Goal: Task Accomplishment & Management: Complete application form

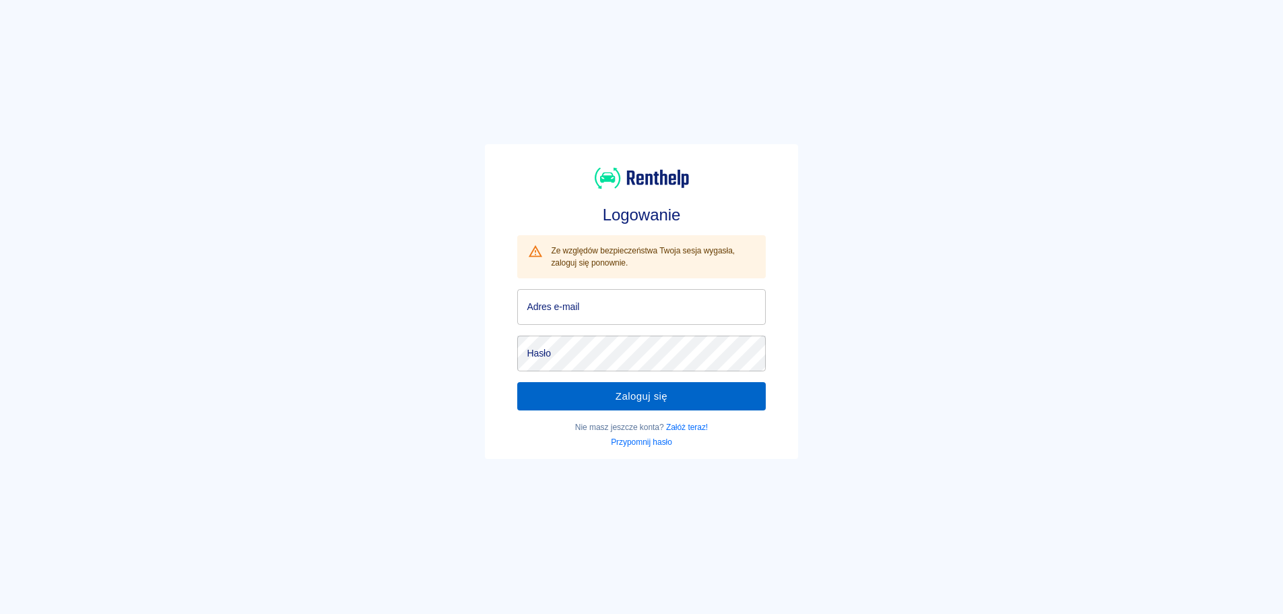
type input "[EMAIL_ADDRESS][DOMAIN_NAME]"
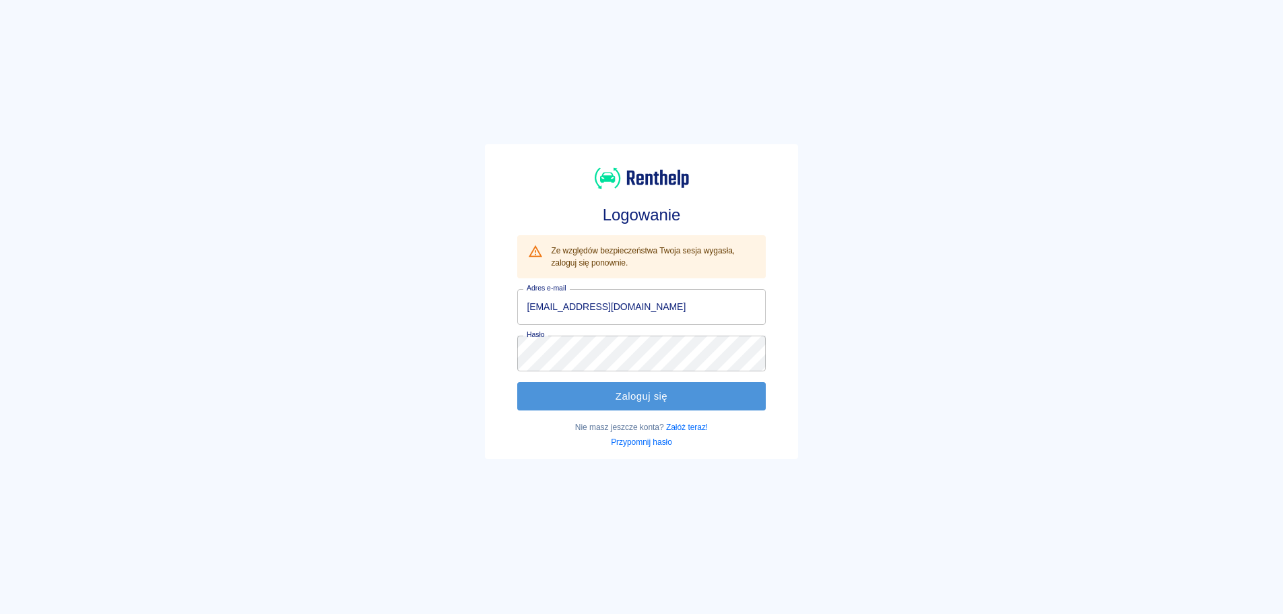
click at [603, 387] on button "Zaloguj się" at bounding box center [641, 396] width 248 height 28
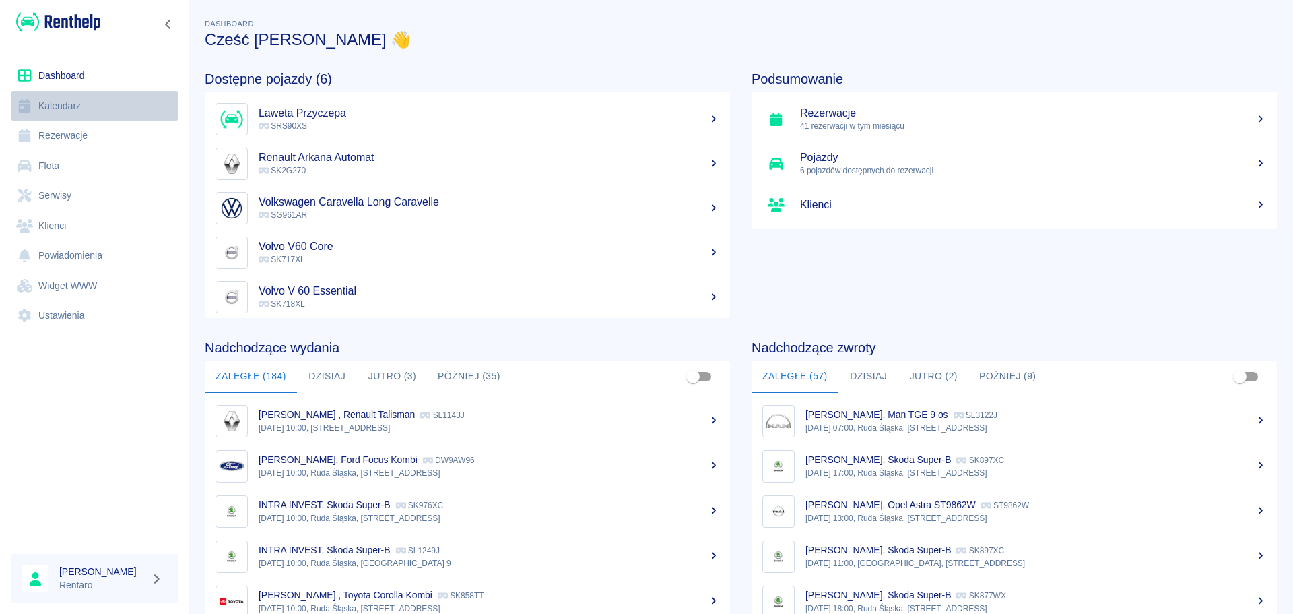
click at [110, 95] on link "Kalendarz" at bounding box center [95, 106] width 168 height 30
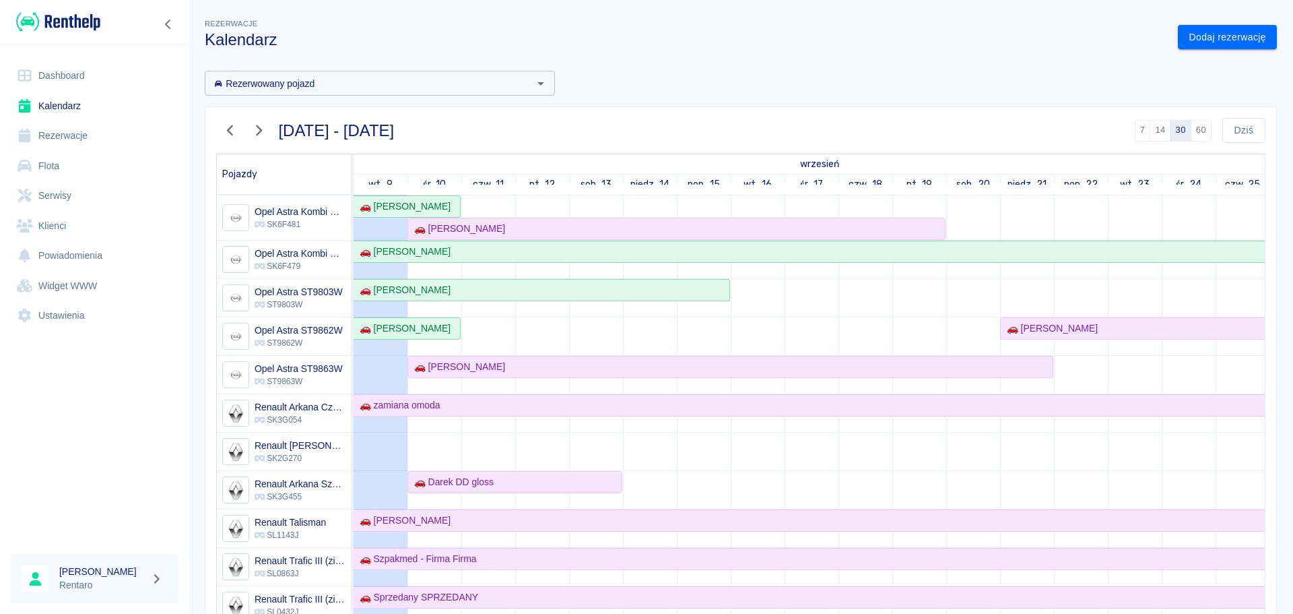
scroll to position [471, 0]
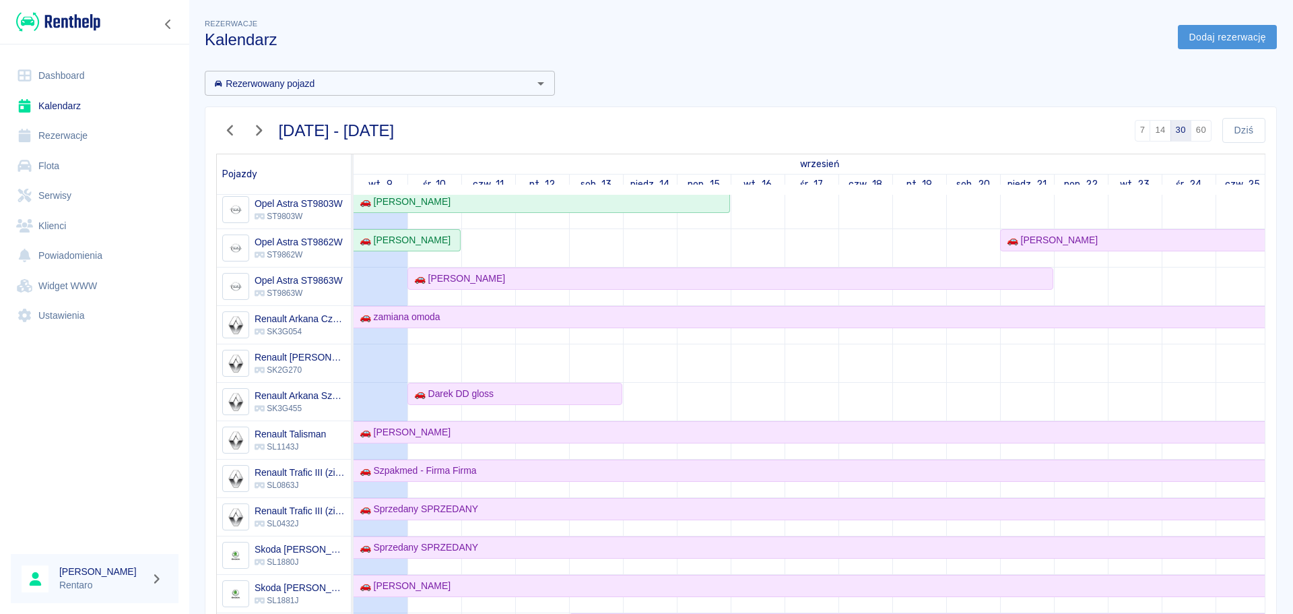
click at [1193, 36] on link "Dodaj rezerwację" at bounding box center [1227, 37] width 99 height 25
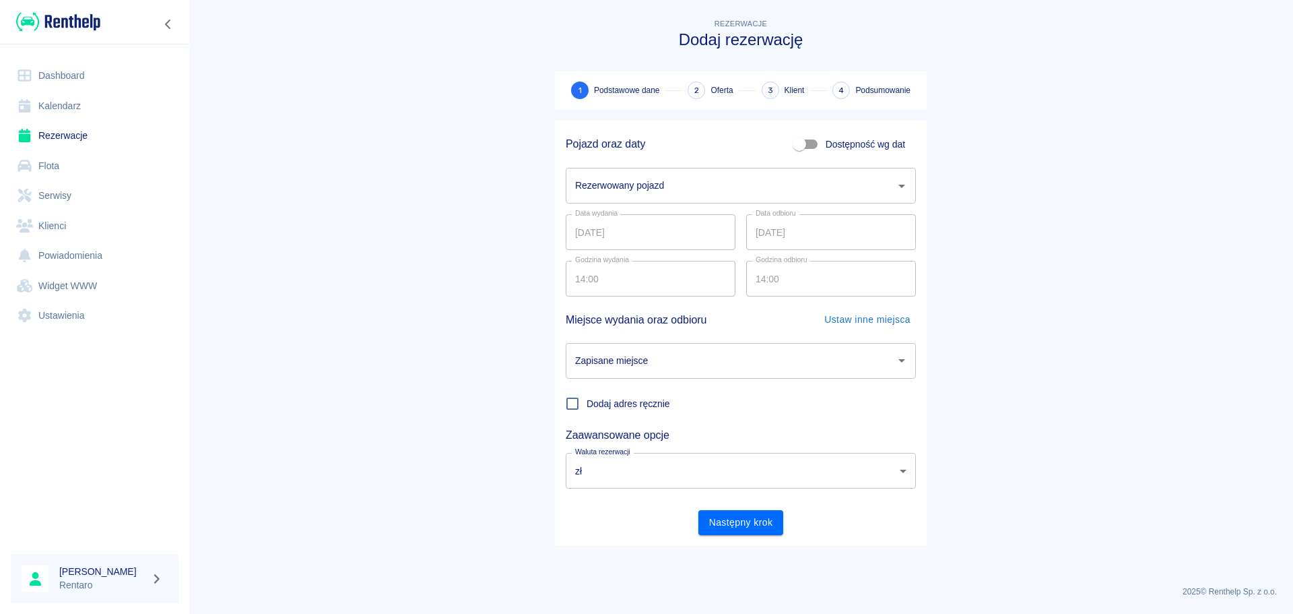
click at [721, 172] on div "Rezerwowany pojazd" at bounding box center [741, 186] width 350 height 36
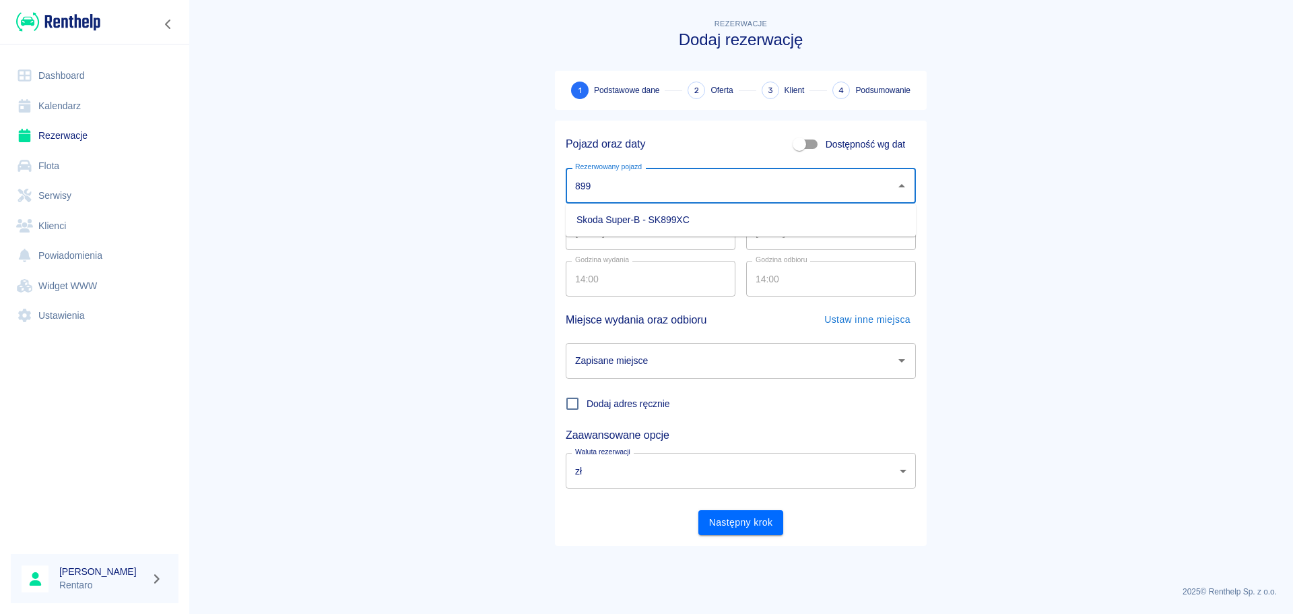
click at [700, 210] on li "Skoda Super-B - SK899XC" at bounding box center [741, 220] width 350 height 22
type input "Skoda Super-B - SK899XC"
click at [657, 230] on input "09.09.2025" at bounding box center [651, 232] width 170 height 36
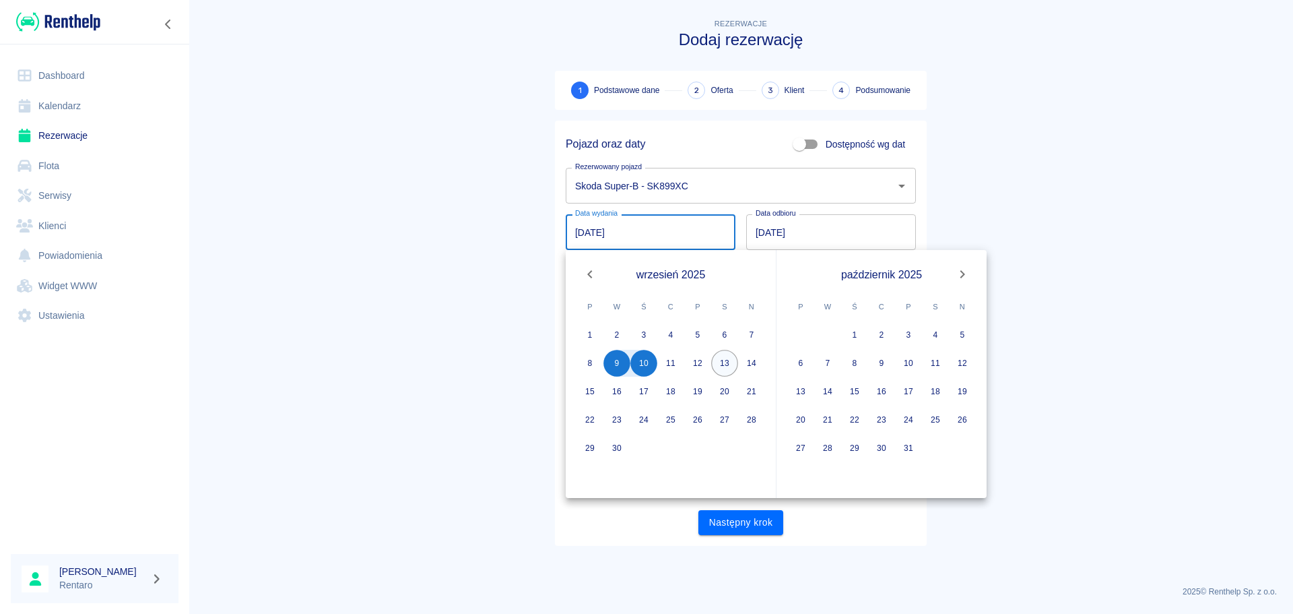
click at [723, 360] on button "13" at bounding box center [724, 363] width 27 height 27
type input "13.09.2025"
type input "DD.MM.YYYY"
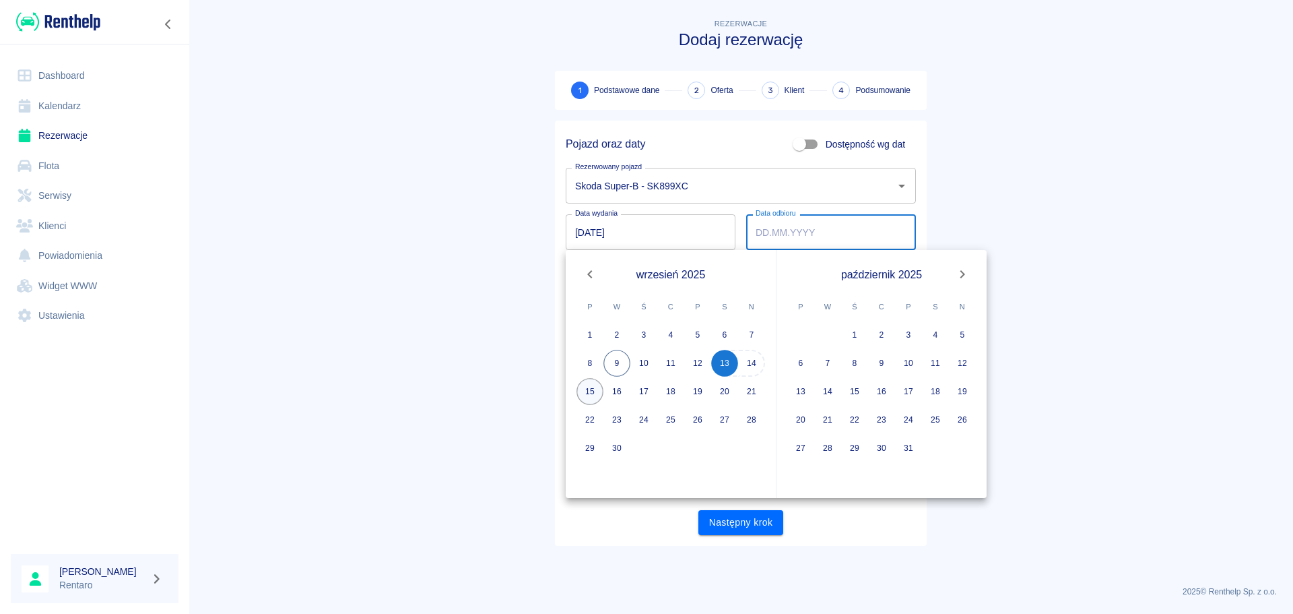
click at [579, 391] on button "15" at bounding box center [590, 391] width 27 height 27
type input "15.09.2025"
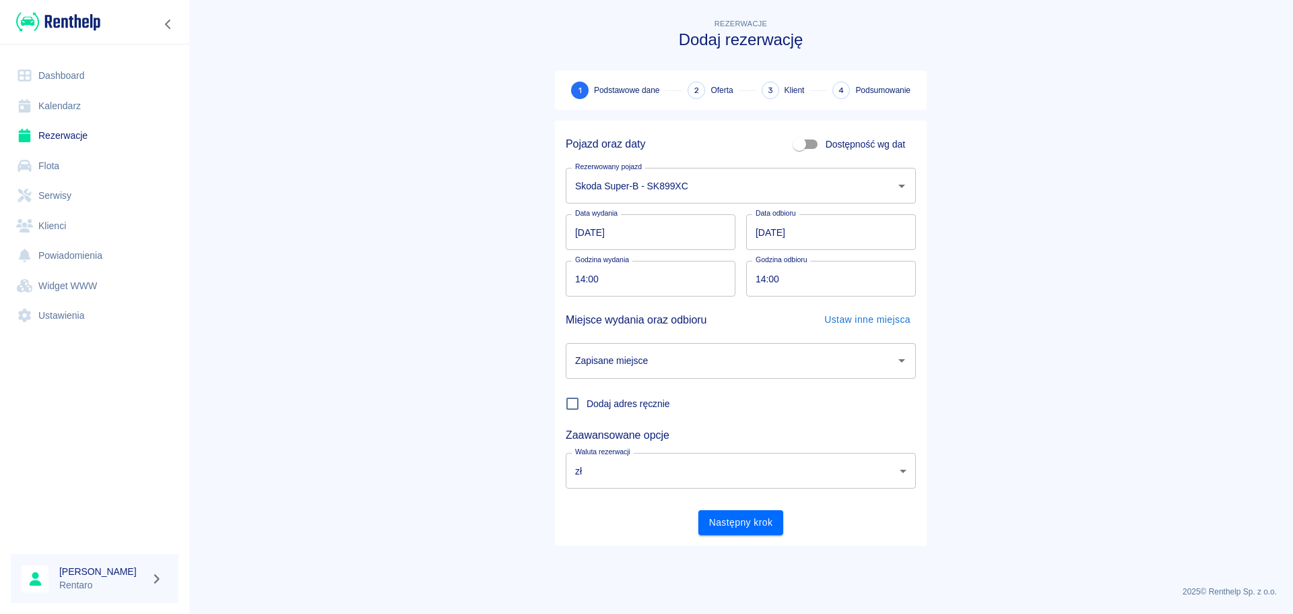
click at [665, 288] on input "14:00" at bounding box center [646, 279] width 160 height 36
type input "09:00"
click at [763, 280] on input "14:00" at bounding box center [826, 279] width 160 height 36
type input "09:00"
click at [718, 365] on input "Zapisane miejsce" at bounding box center [731, 361] width 318 height 24
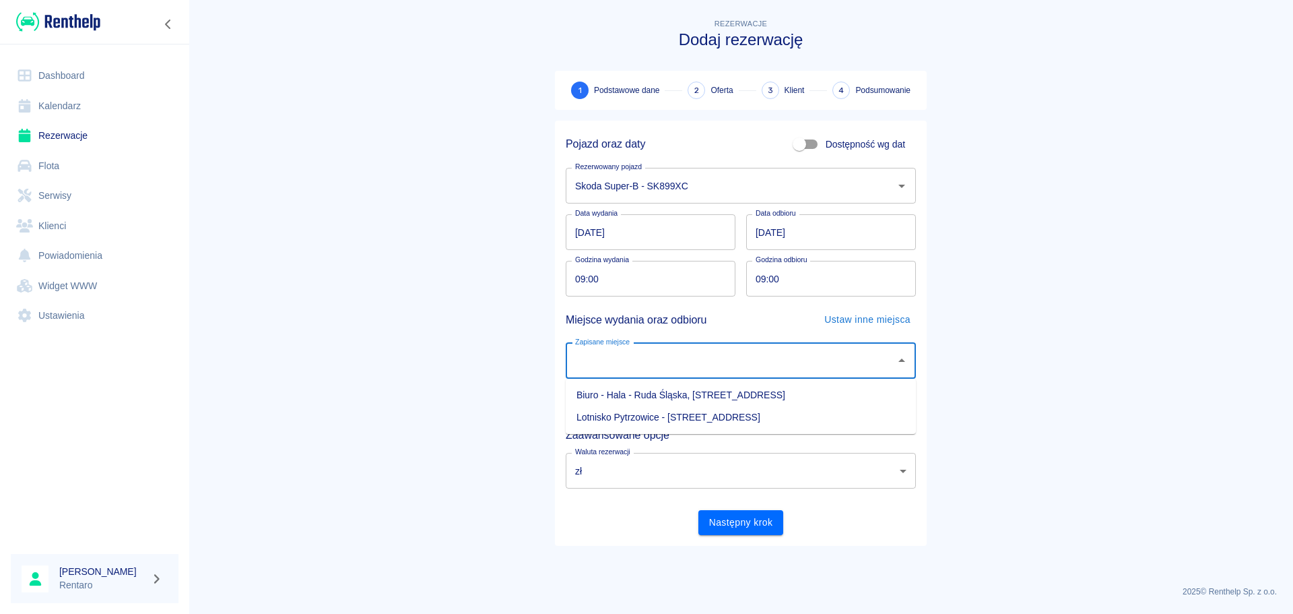
click at [692, 397] on li "Biuro - Hala - Ruda Śląska, Zabrzańska 9" at bounding box center [741, 395] width 350 height 22
type input "Biuro - Hala - Ruda Śląska, Zabrzańska 9"
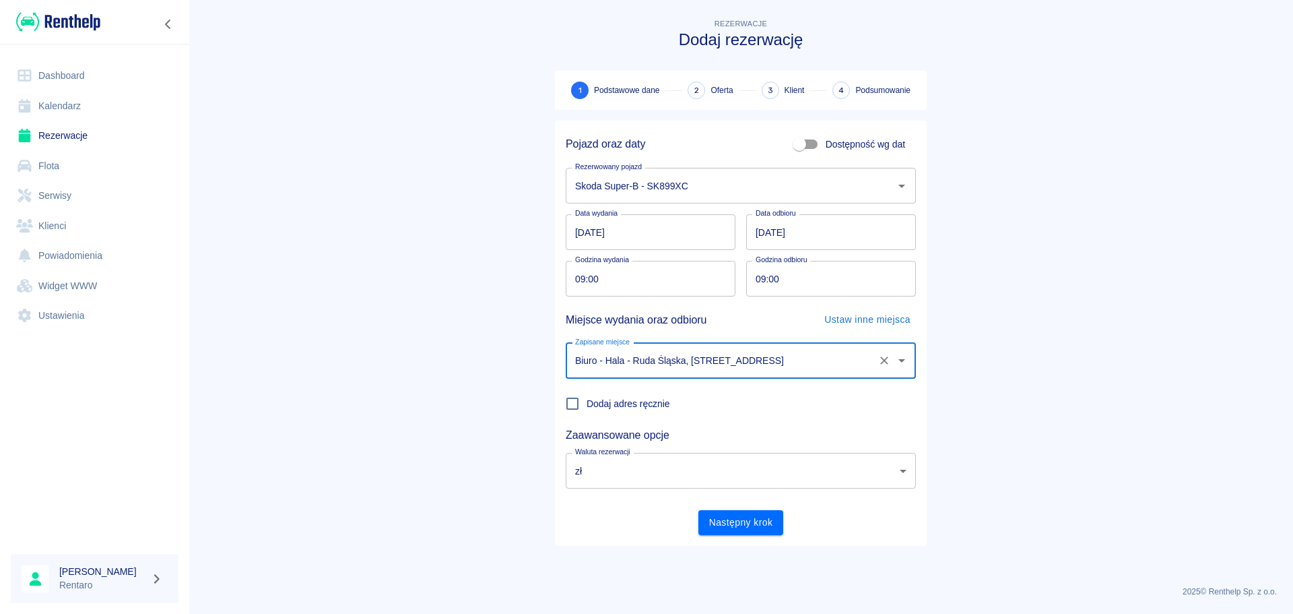
click at [745, 519] on button "Następny krok" at bounding box center [741, 522] width 86 height 25
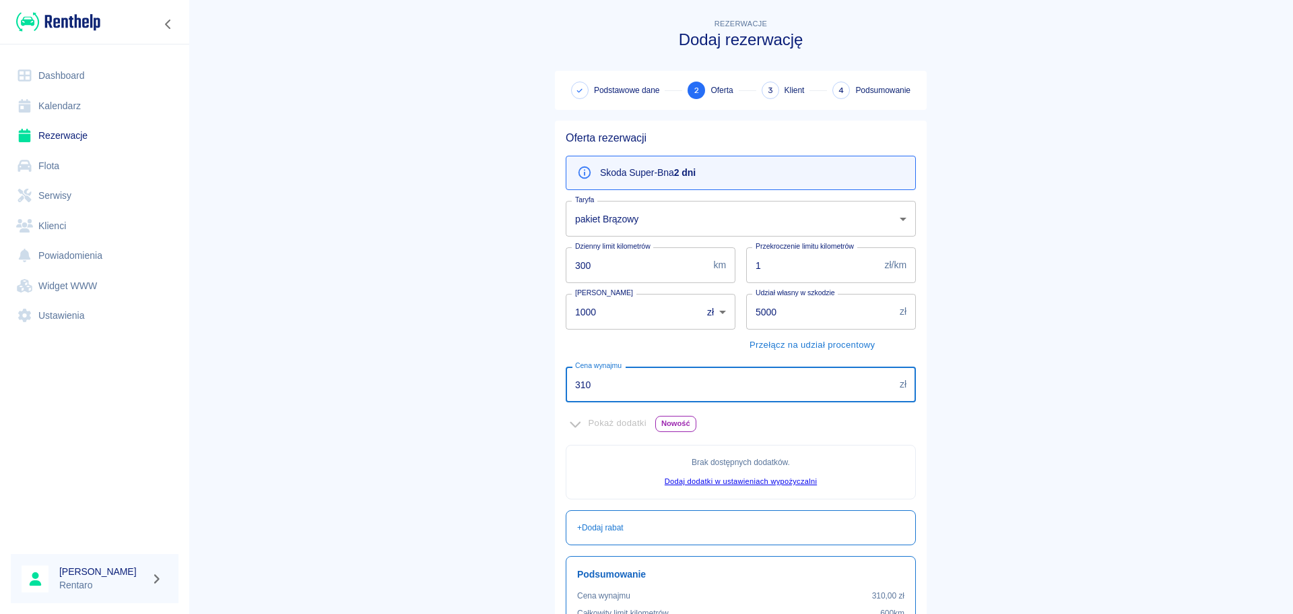
click at [645, 372] on input "310" at bounding box center [730, 384] width 329 height 36
type input "250"
click at [650, 337] on div "Kaucja 1000 zł PLN ​ Kaucja" at bounding box center [645, 319] width 180 height 73
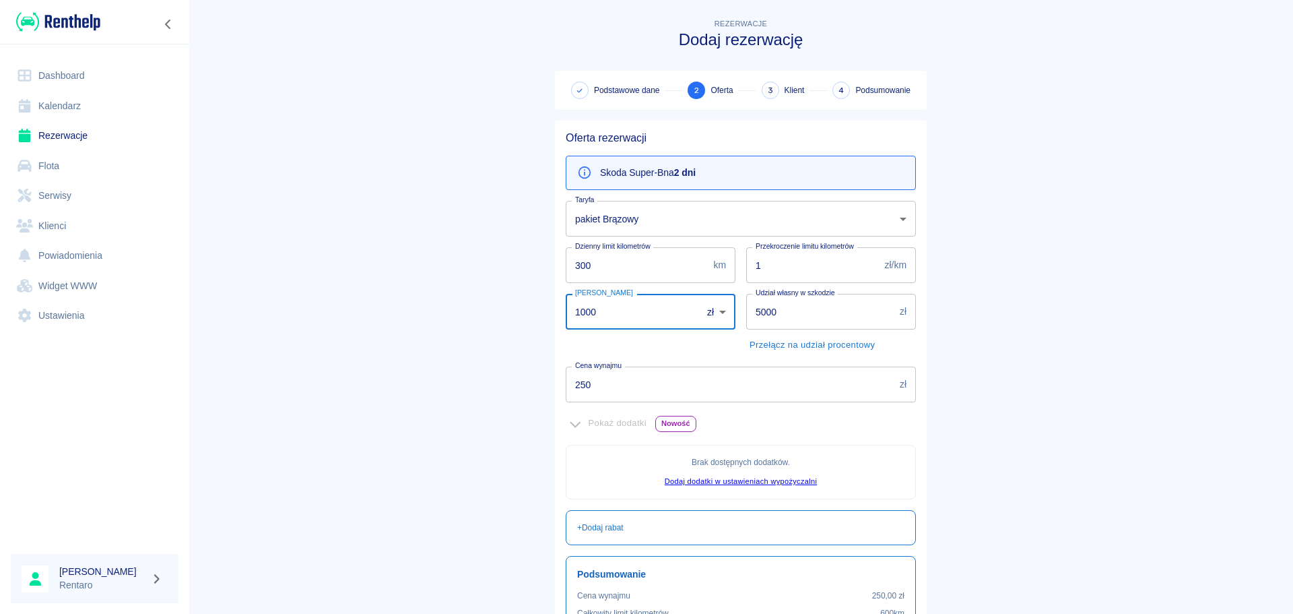
click at [642, 317] on input "1000" at bounding box center [629, 312] width 127 height 36
click at [640, 317] on input "1000" at bounding box center [629, 312] width 127 height 36
click at [640, 316] on input "1000" at bounding box center [629, 312] width 127 height 36
click at [639, 316] on input "1000" at bounding box center [629, 312] width 127 height 36
click at [638, 316] on input "1000" at bounding box center [629, 312] width 127 height 36
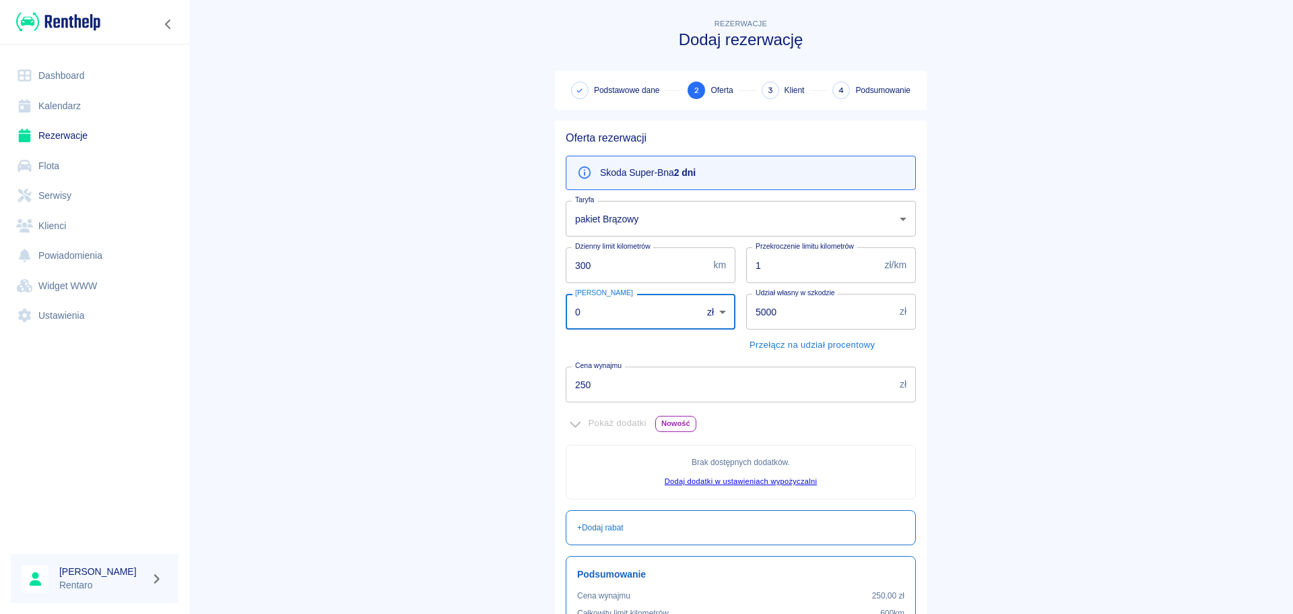
type input "0"
click at [803, 316] on input "5000" at bounding box center [820, 312] width 148 height 36
click at [799, 315] on input "5000" at bounding box center [820, 312] width 148 height 36
click at [796, 315] on input "5000" at bounding box center [820, 312] width 148 height 36
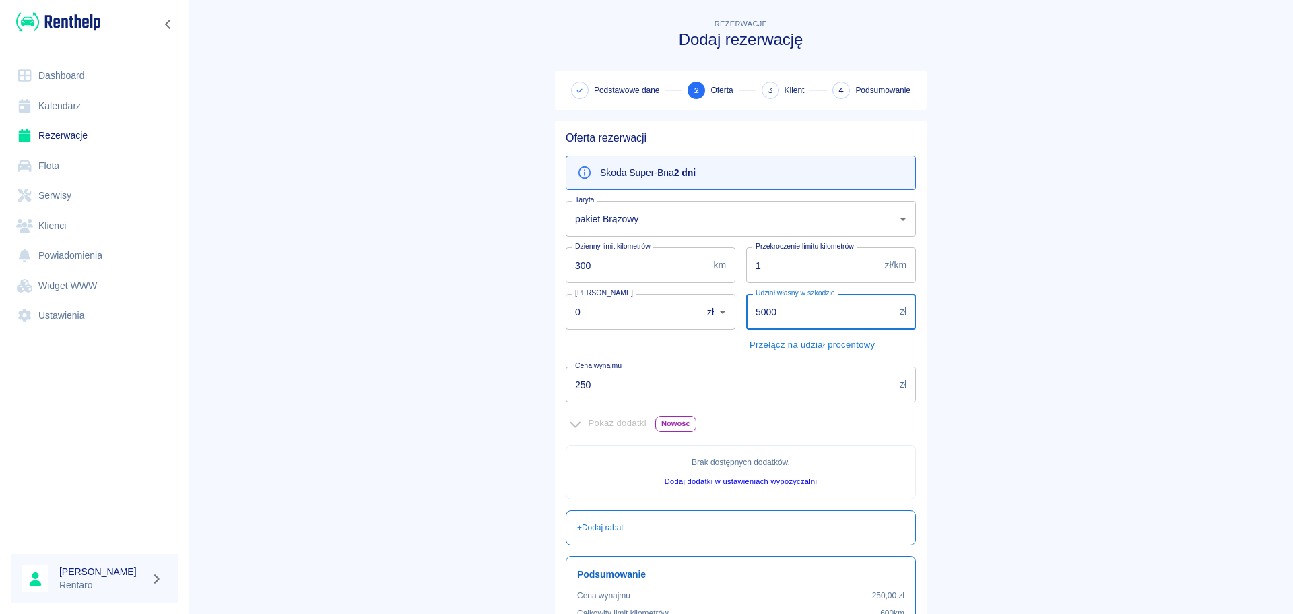
click at [798, 317] on input "5000" at bounding box center [820, 312] width 148 height 36
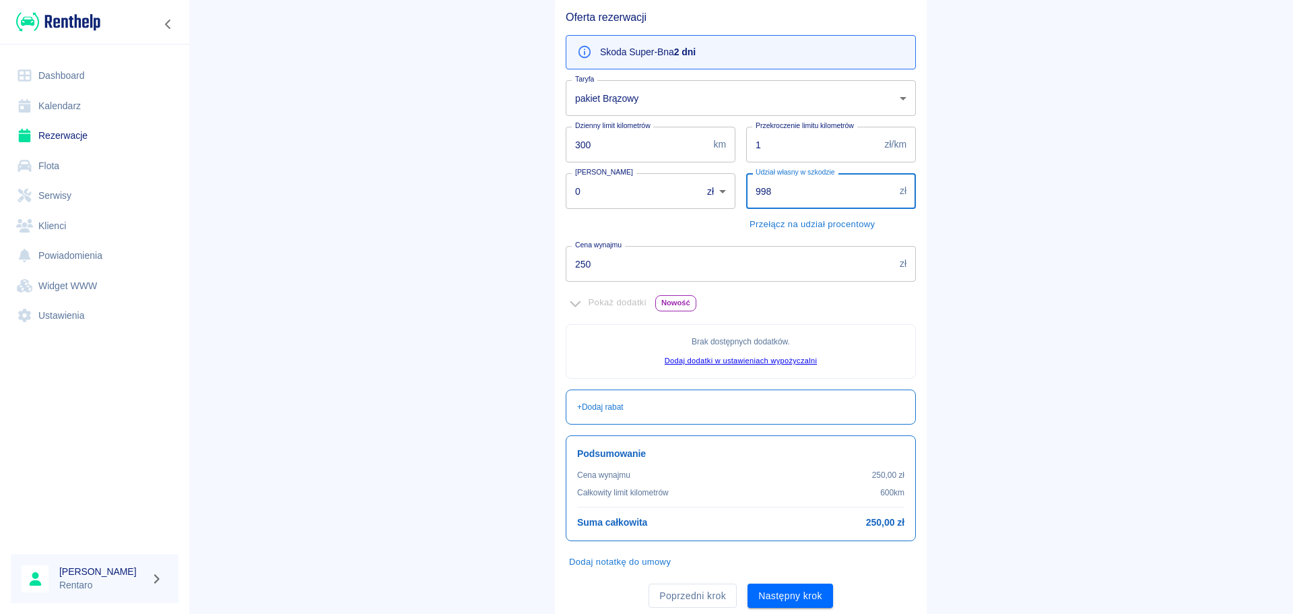
scroll to position [135, 0]
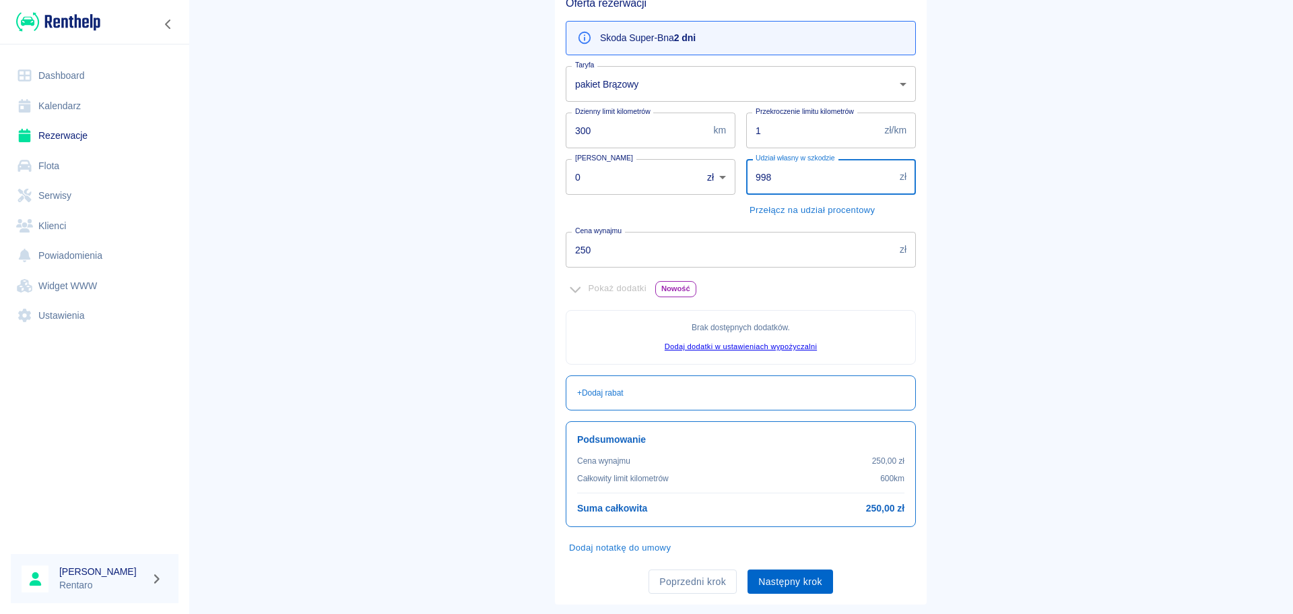
type input "998"
click at [797, 573] on button "Następny krok" at bounding box center [791, 581] width 86 height 25
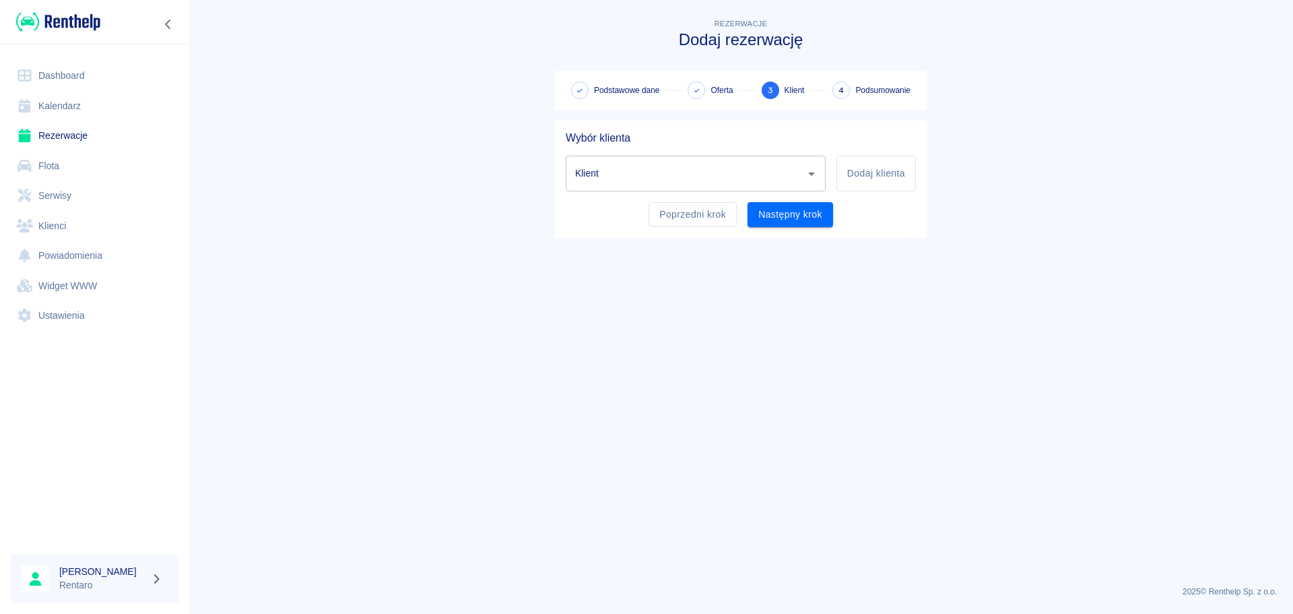
click at [769, 172] on input "Klient" at bounding box center [686, 174] width 228 height 24
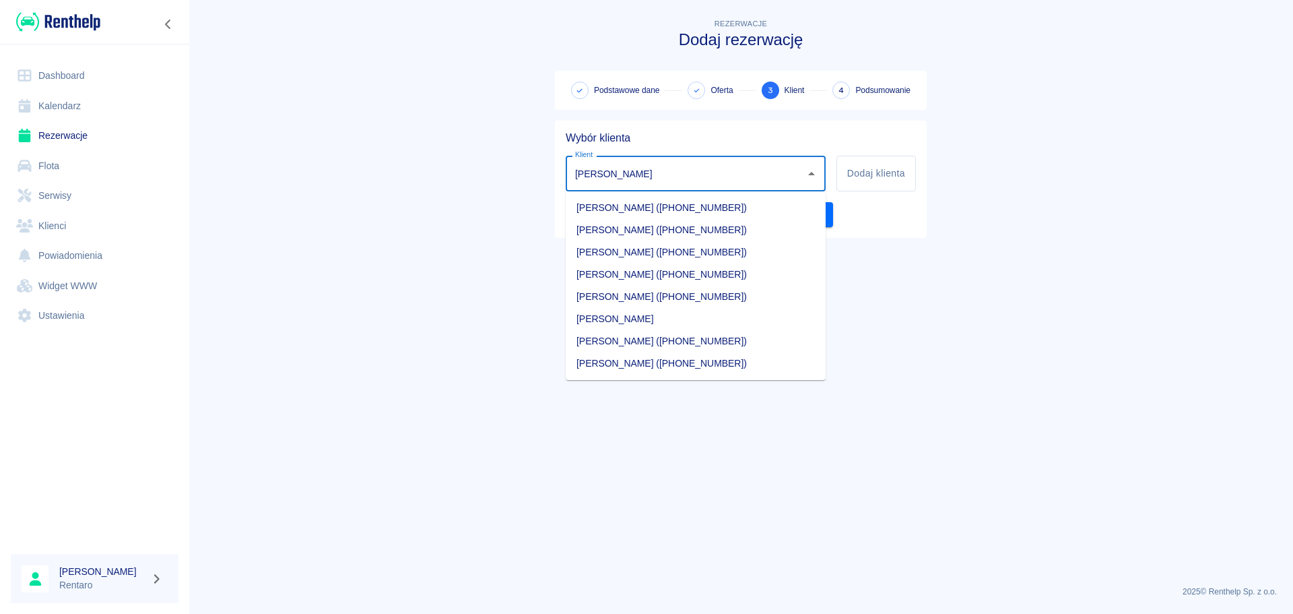
click at [689, 231] on li "Marcin Dziuba (+48574132430)" at bounding box center [696, 230] width 260 height 22
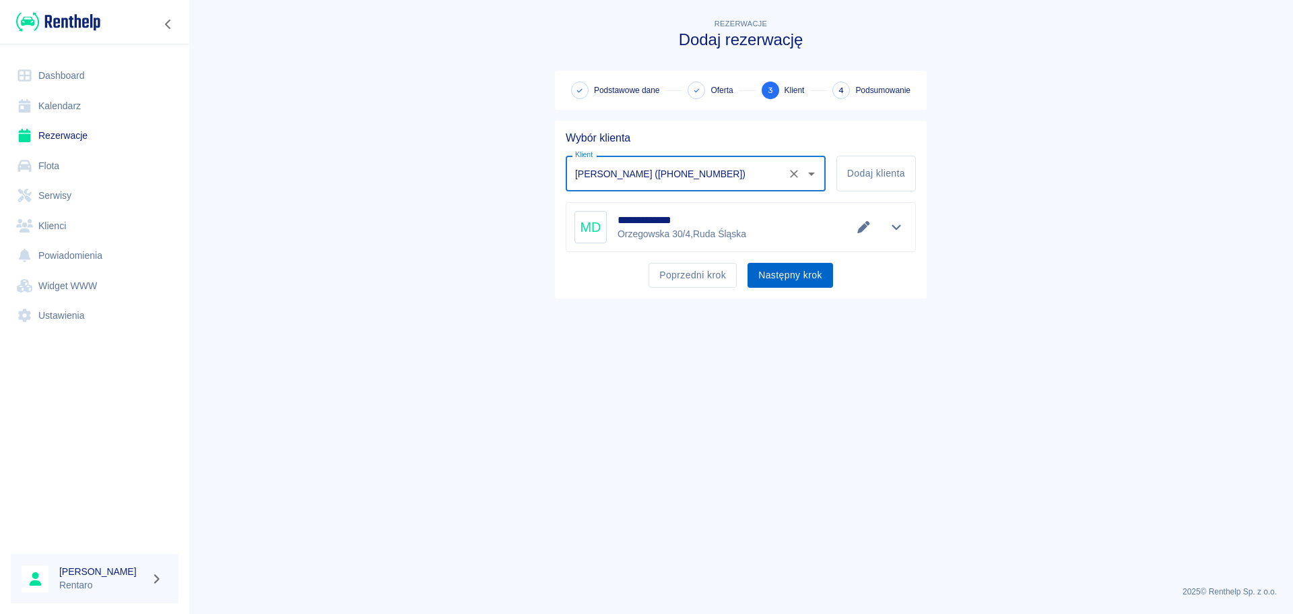
type input "Marcin Dziuba (+48574132430)"
click at [766, 271] on button "Następny krok" at bounding box center [791, 275] width 86 height 25
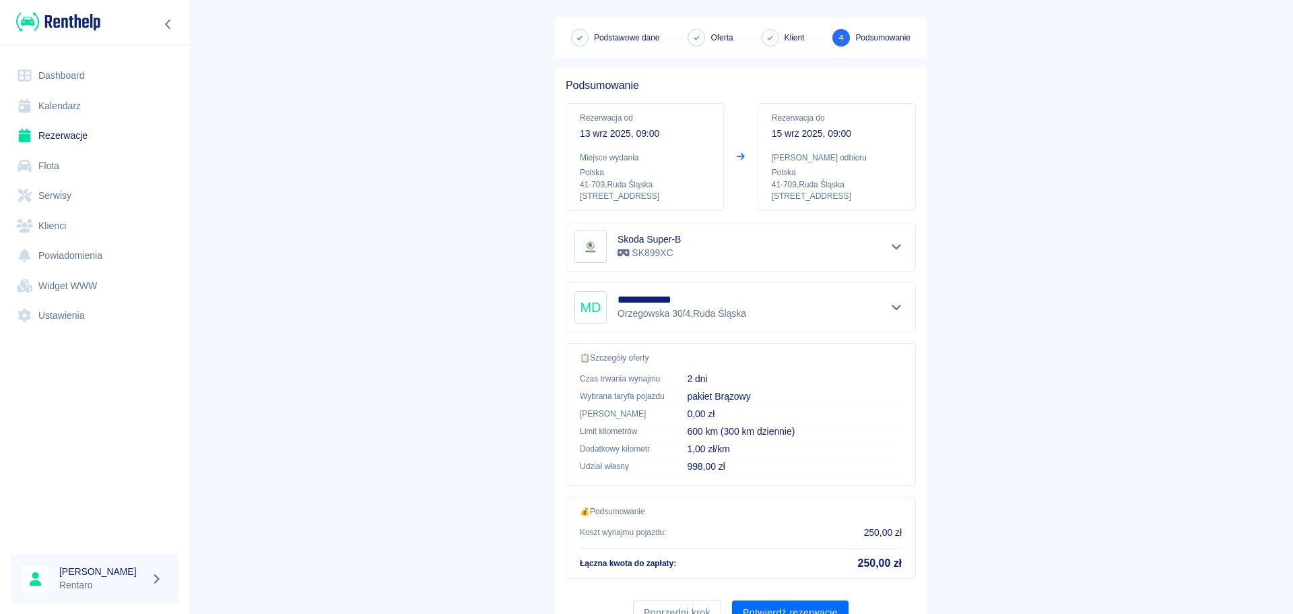
scroll to position [113, 0]
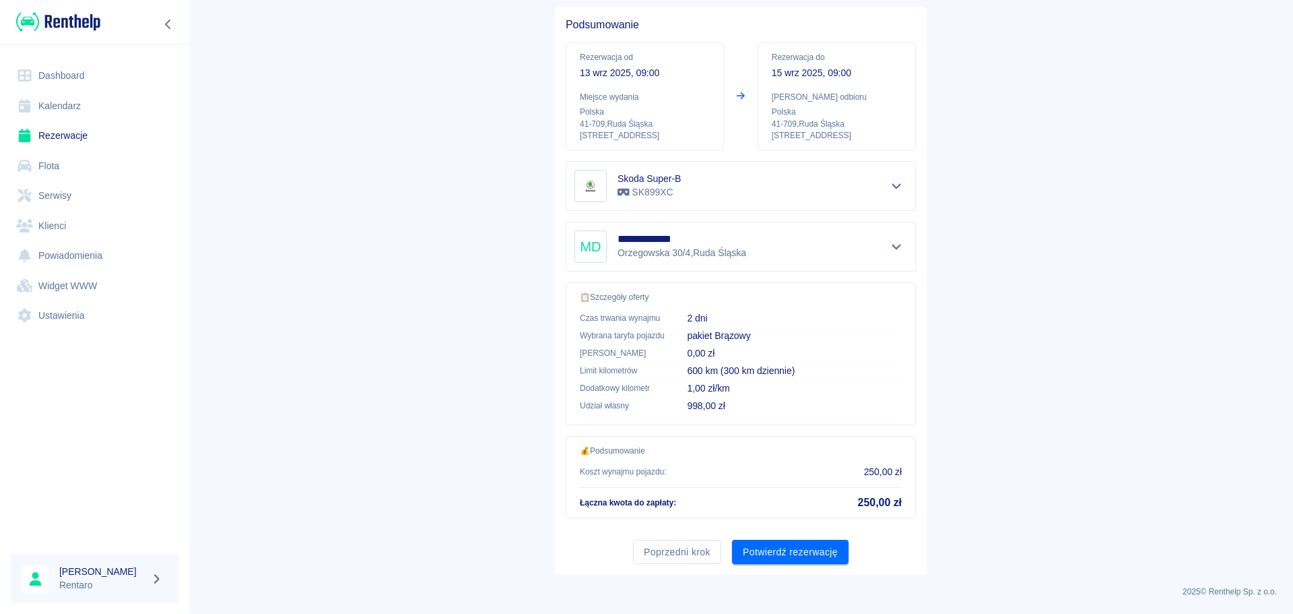
click at [787, 571] on div "**********" at bounding box center [741, 290] width 372 height 567
click at [802, 557] on button "Potwierdź rezerwację" at bounding box center [790, 551] width 117 height 25
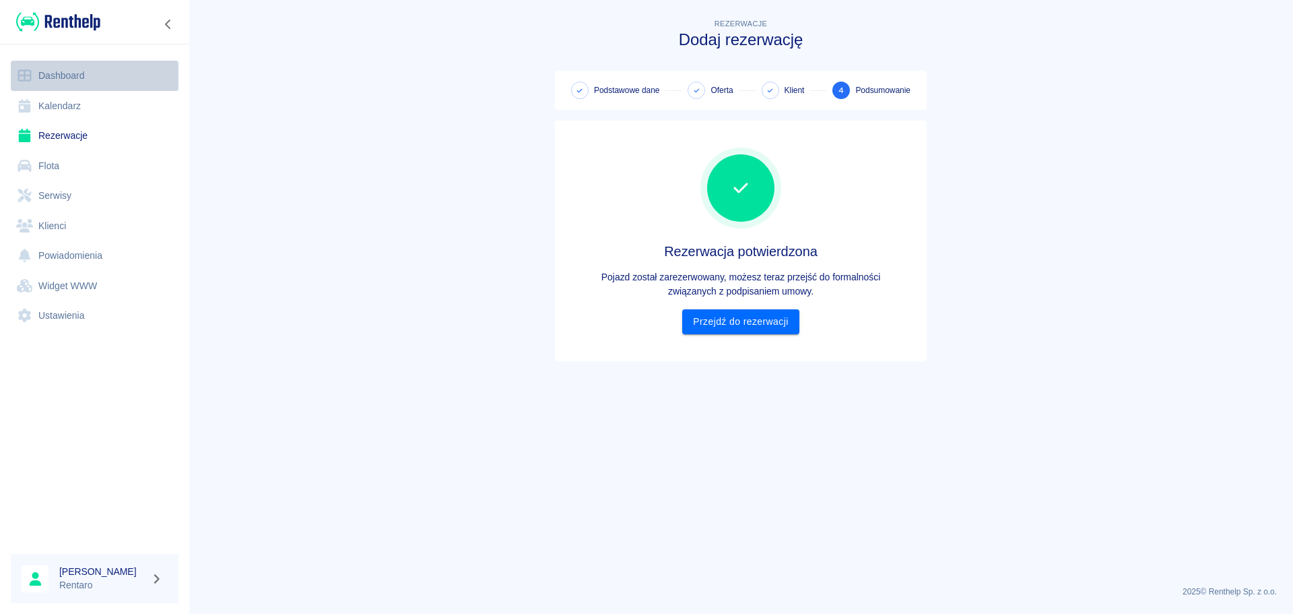
drag, startPoint x: 51, startPoint y: 85, endPoint x: 59, endPoint y: 79, distance: 10.1
click at [52, 84] on link "Dashboard" at bounding box center [95, 76] width 168 height 30
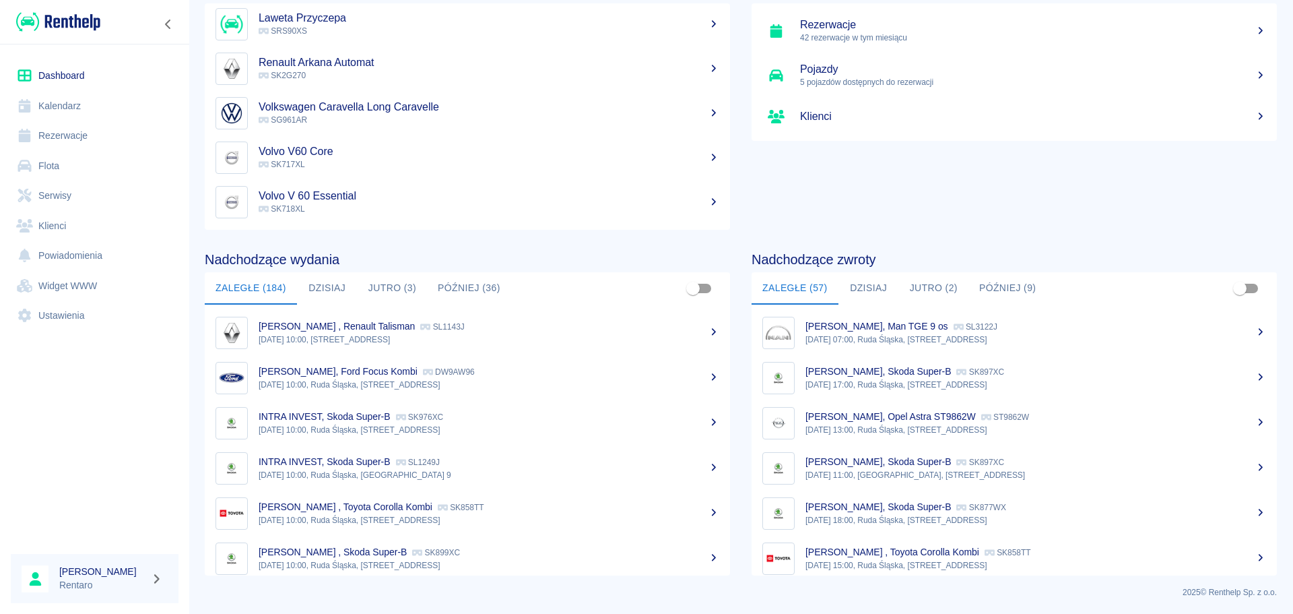
scroll to position [89, 0]
click at [121, 106] on link "Kalendarz" at bounding box center [95, 106] width 168 height 30
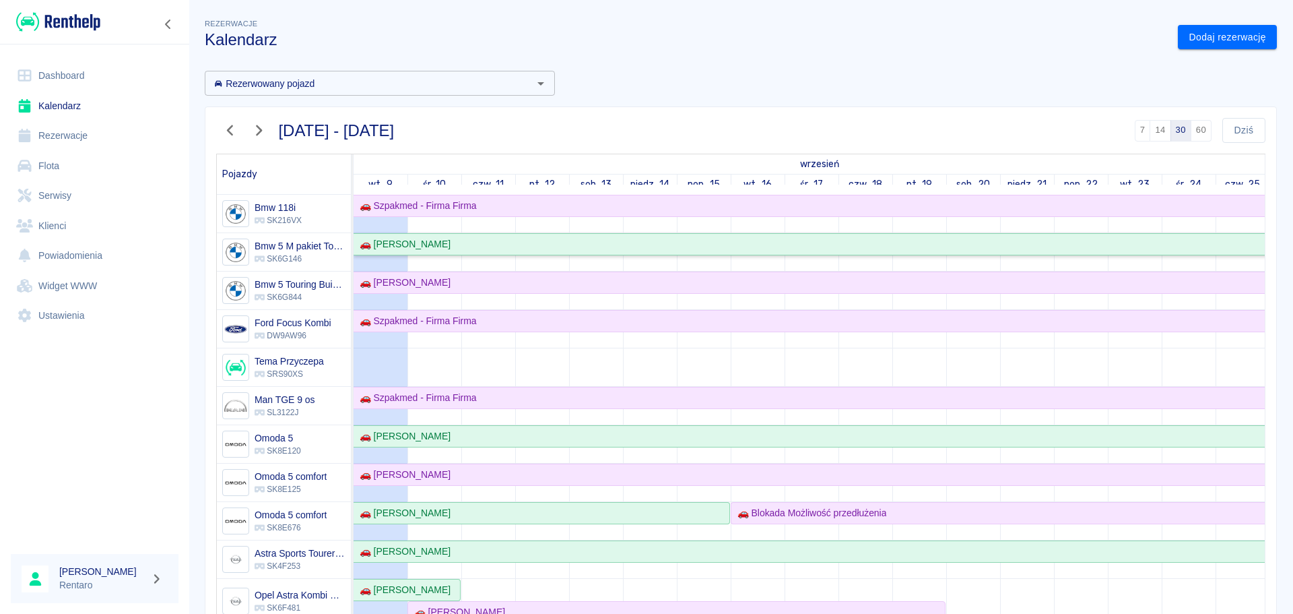
click at [492, 247] on div "🚗 [PERSON_NAME]" at bounding box center [1161, 244] width 1615 height 14
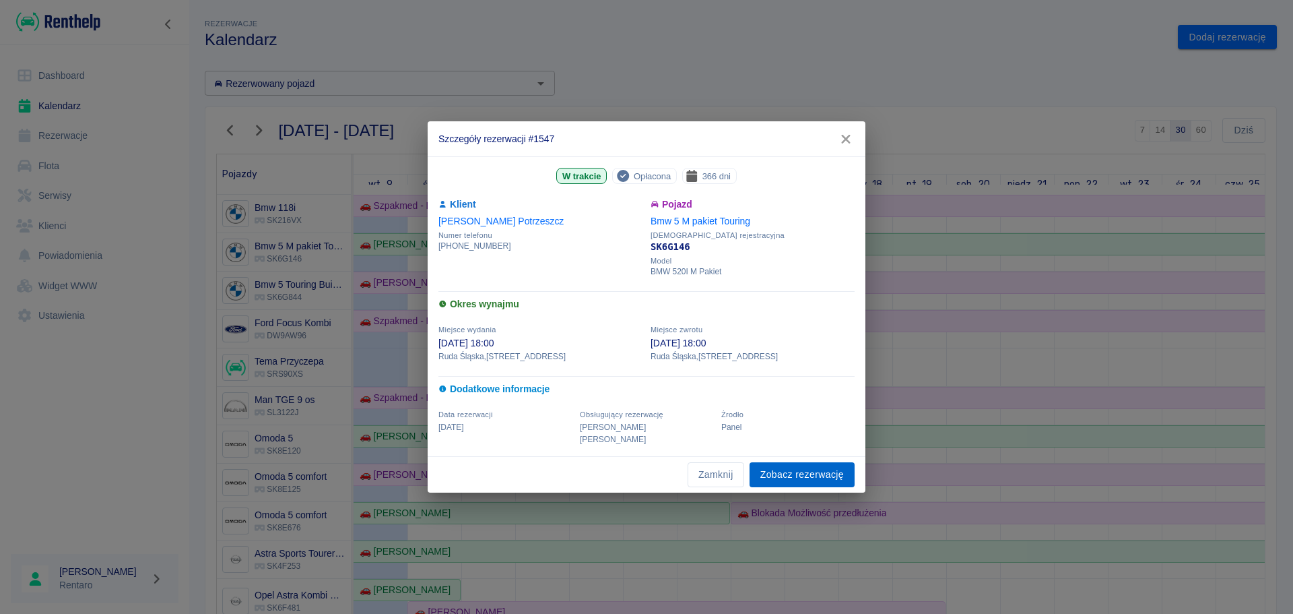
drag, startPoint x: 789, startPoint y: 467, endPoint x: 798, endPoint y: 469, distance: 9.0
click at [790, 467] on link "Zobacz rezerwację" at bounding box center [802, 474] width 105 height 25
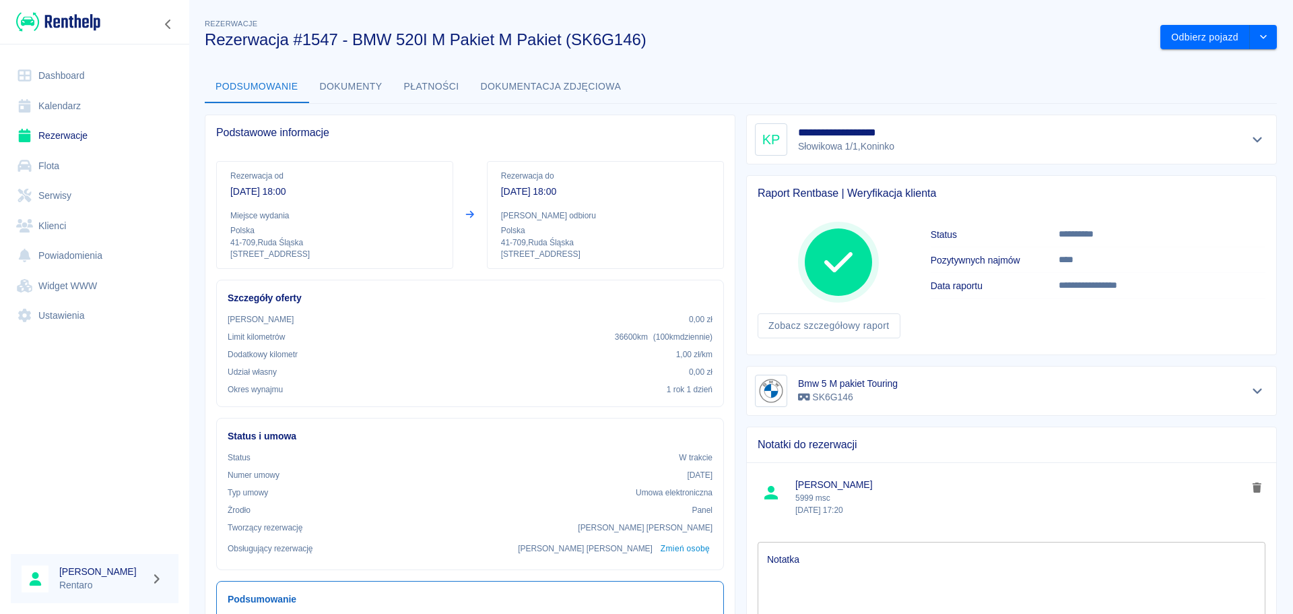
click at [364, 85] on button "Dokumenty" at bounding box center [351, 87] width 84 height 32
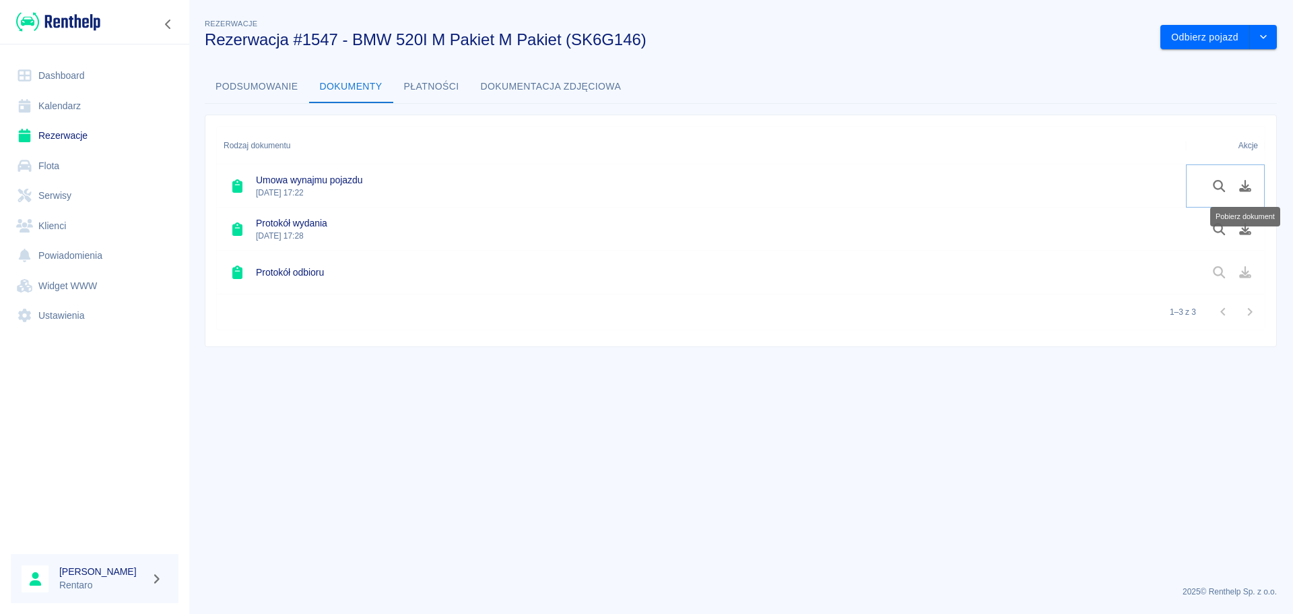
click at [1241, 187] on icon "Pobierz dokument" at bounding box center [1245, 186] width 15 height 12
click at [1248, 224] on icon "Pobierz dokument" at bounding box center [1245, 229] width 15 height 12
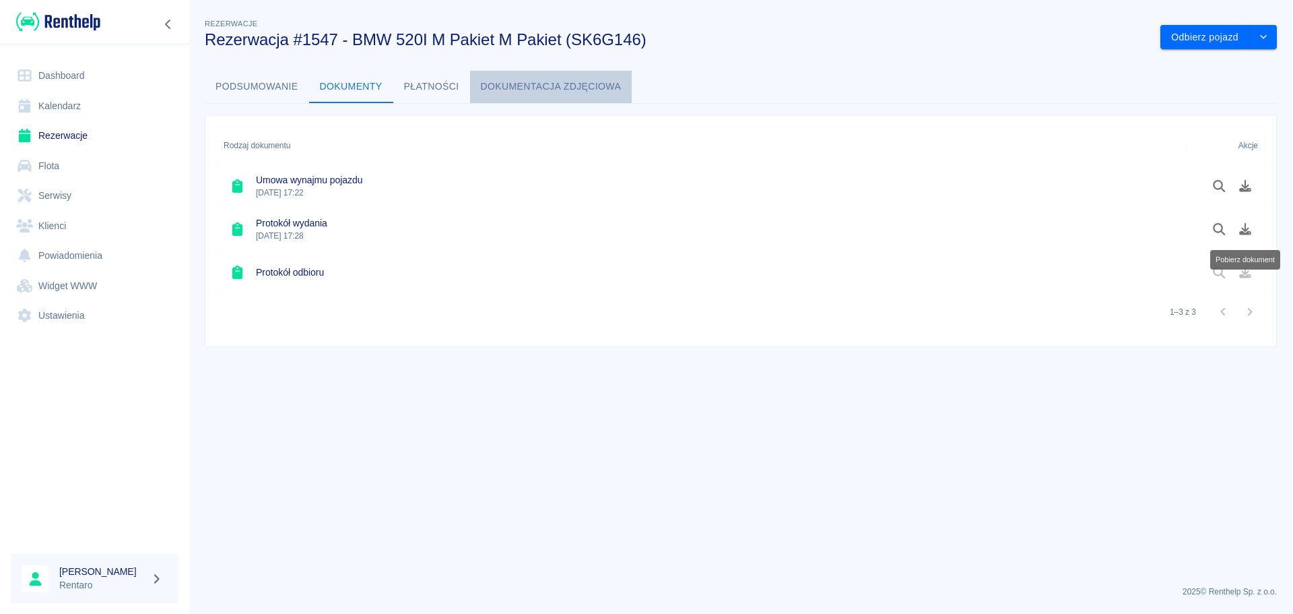
click at [505, 79] on button "Dokumentacja zdjęciowa" at bounding box center [551, 87] width 162 height 32
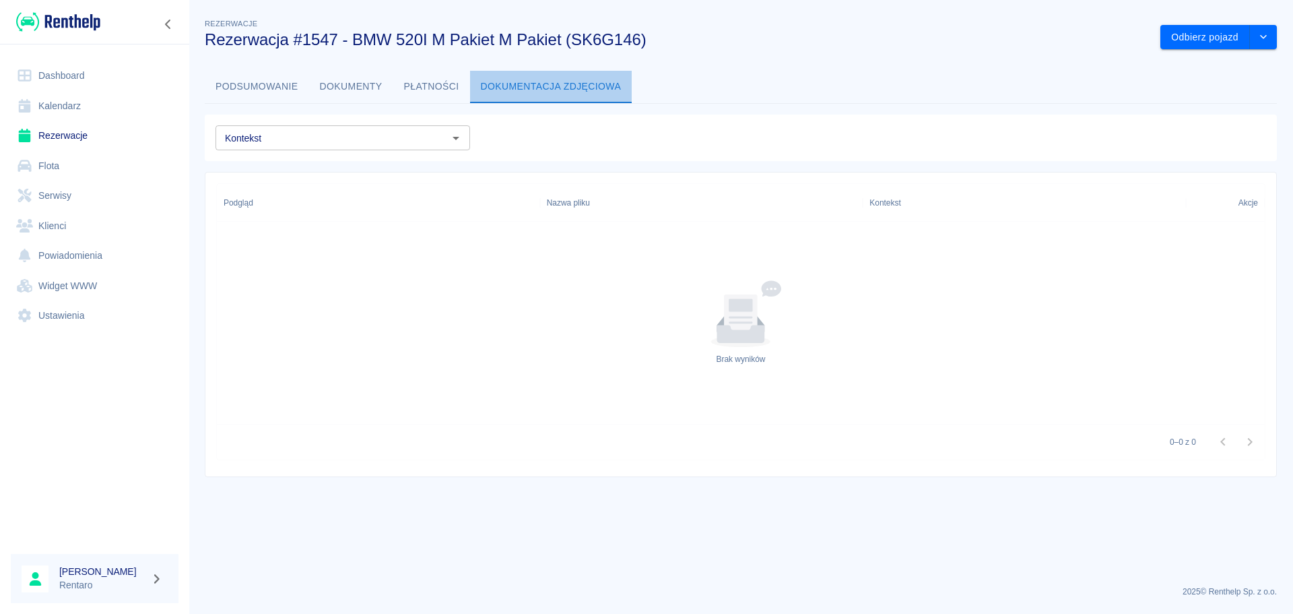
click at [530, 83] on button "Dokumentacja zdjęciowa" at bounding box center [551, 87] width 162 height 32
drag, startPoint x: 450, startPoint y: 84, endPoint x: 442, endPoint y: 90, distance: 9.2
click at [449, 84] on button "Płatności" at bounding box center [431, 87] width 77 height 32
